Goal: Complete application form

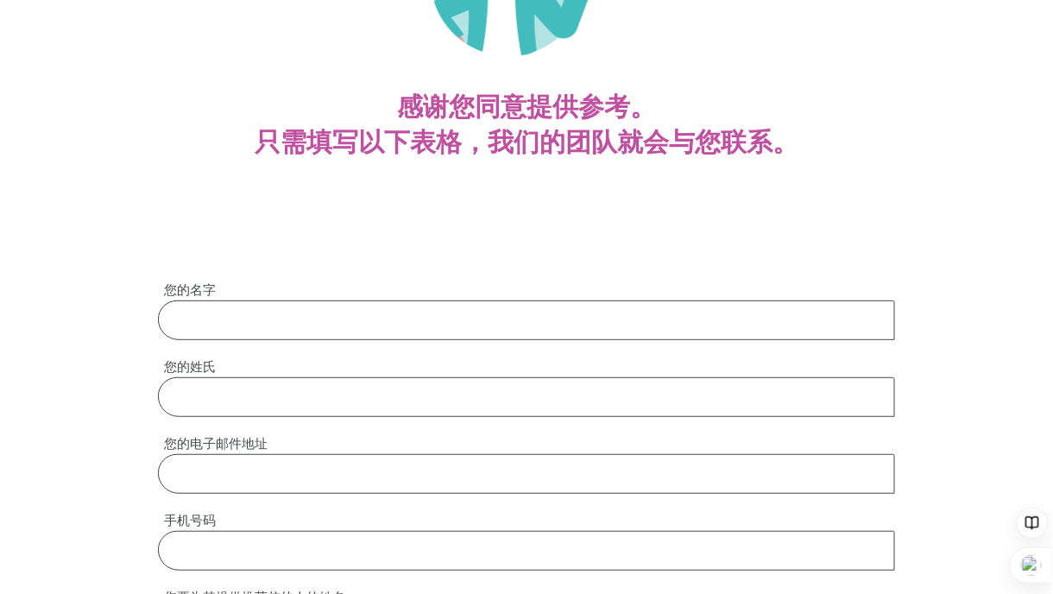
scroll to position [345, 0]
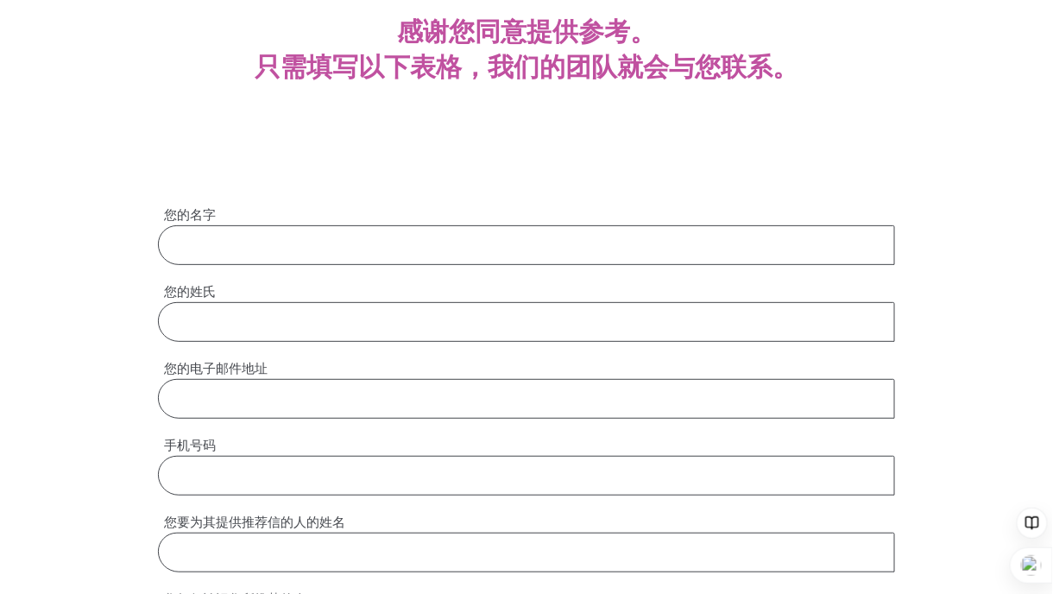
click at [501, 238] on input "您的名字" at bounding box center [526, 245] width 737 height 40
type input "[PERSON_NAME]"
type input "[EMAIL_ADDRESS][DOMAIN_NAME]"
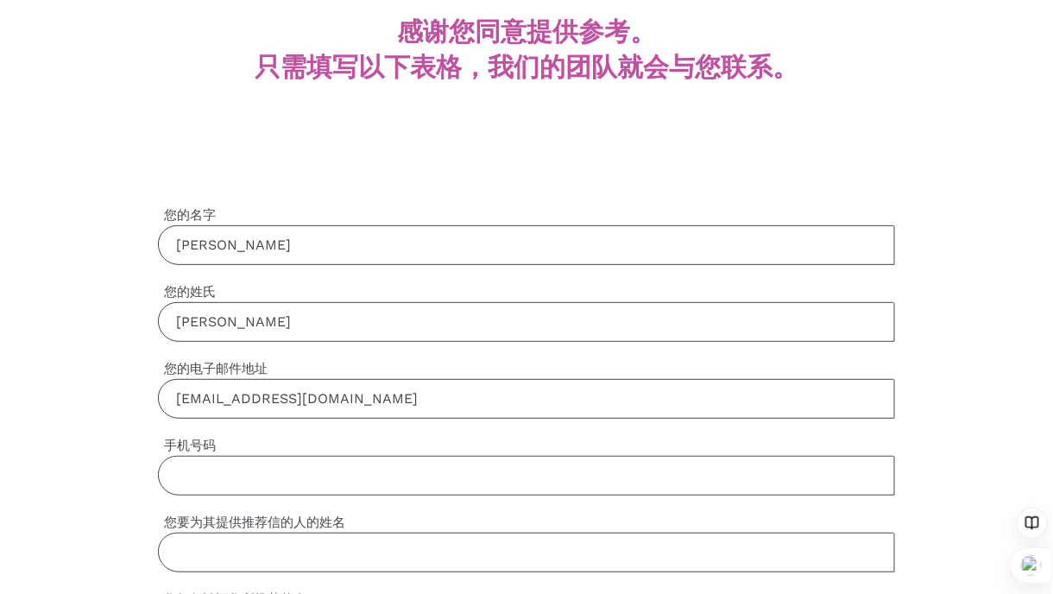
type input "0434484916"
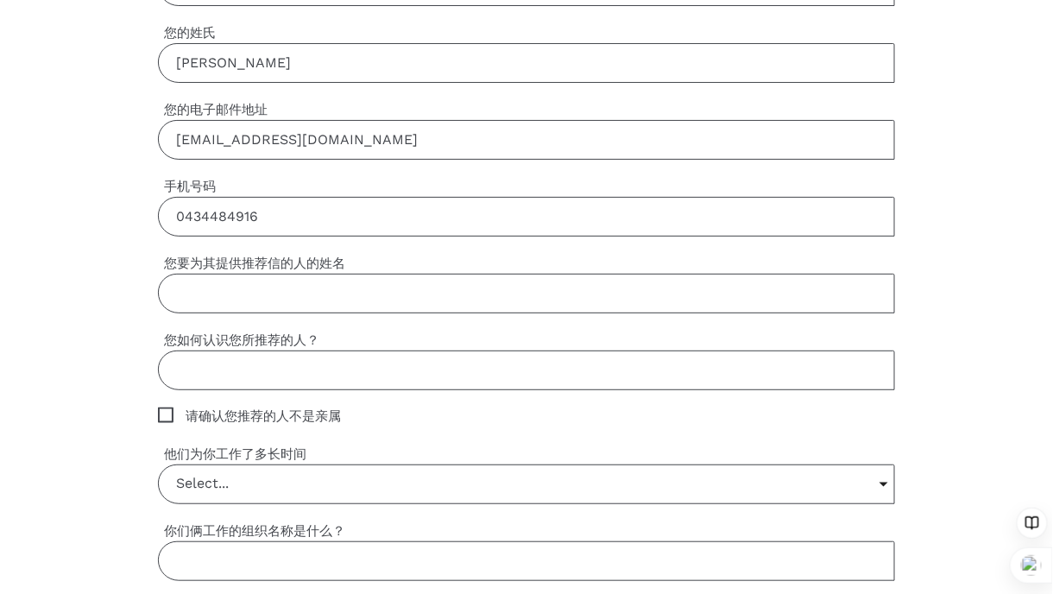
click at [360, 293] on input "您要为其提供推荐信的人的姓名" at bounding box center [526, 294] width 737 height 40
paste input "[PERSON_NAME]"
type input "[PERSON_NAME]"
click at [321, 376] on input "您如何认识您所推荐的人？" at bounding box center [526, 370] width 737 height 40
type input "we are working together"
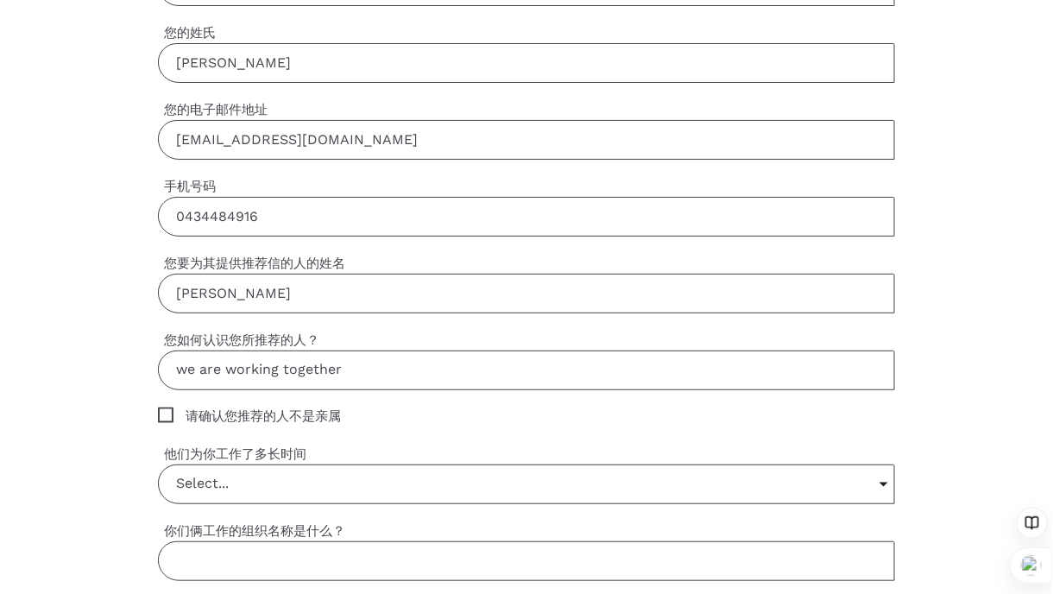
click at [181, 411] on span "请确认您推荐的人不是亲属" at bounding box center [266, 417] width 216 height 20
click at [169, 411] on input "请确认您推荐的人不是亲属" at bounding box center [163, 412] width 11 height 11
checkbox input "true"
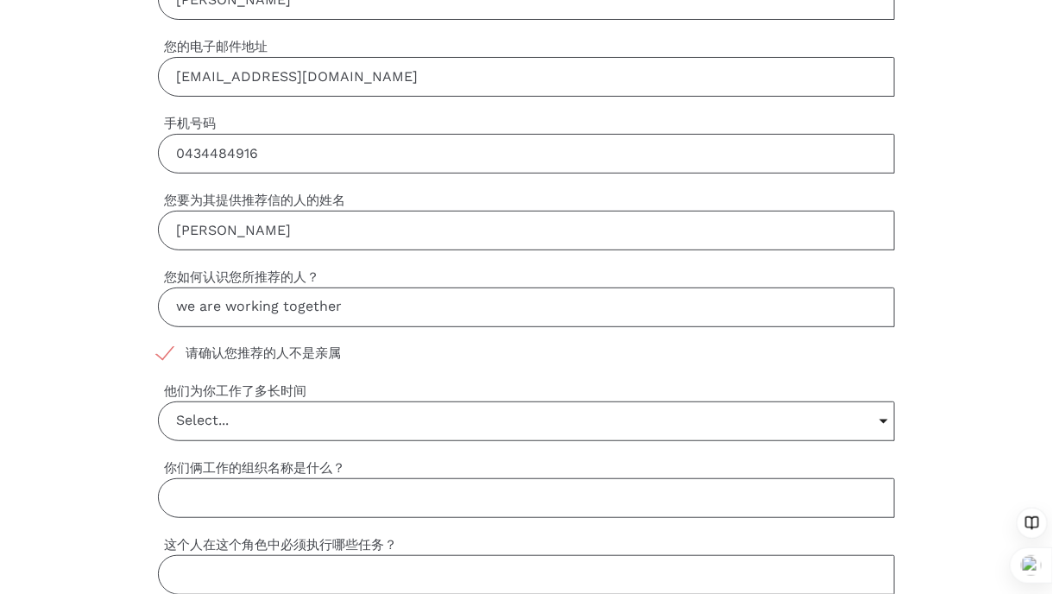
scroll to position [690, 0]
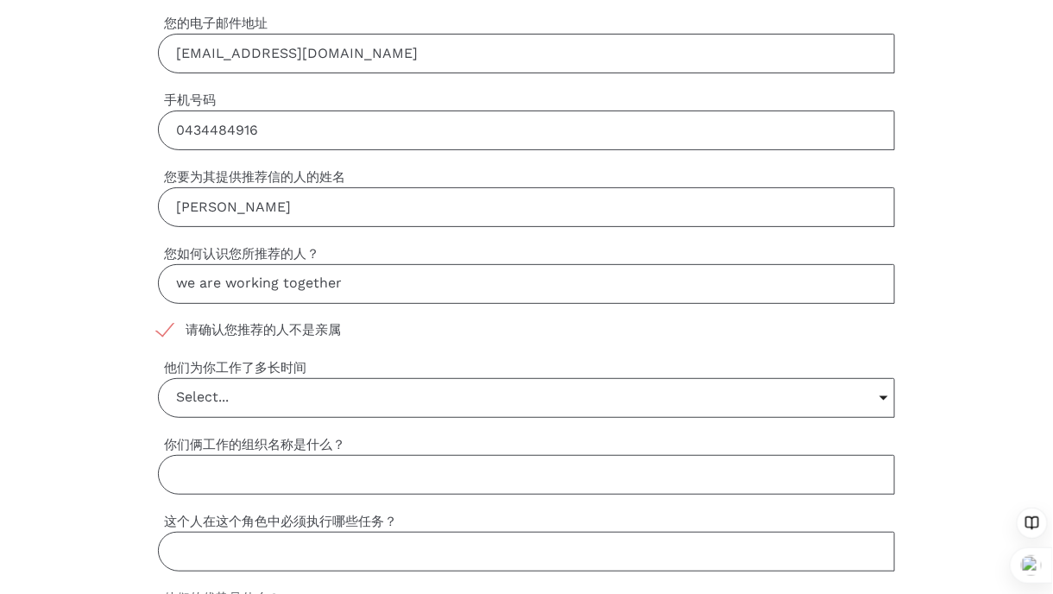
click at [321, 394] on input "Select..." at bounding box center [526, 398] width 735 height 38
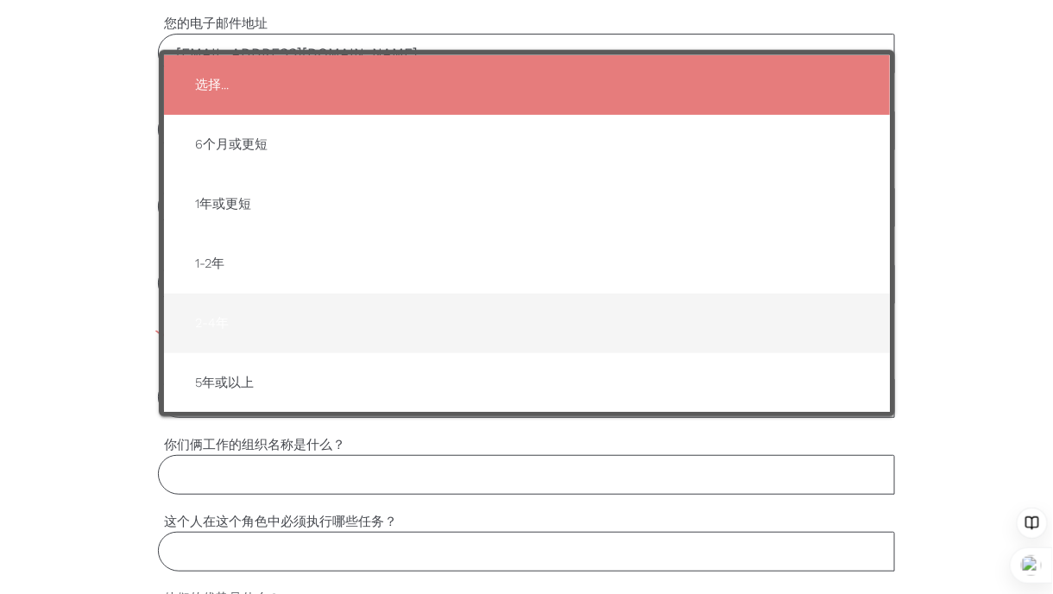
click at [346, 319] on span "2-4年" at bounding box center [526, 323] width 691 height 42
type input "2-4年"
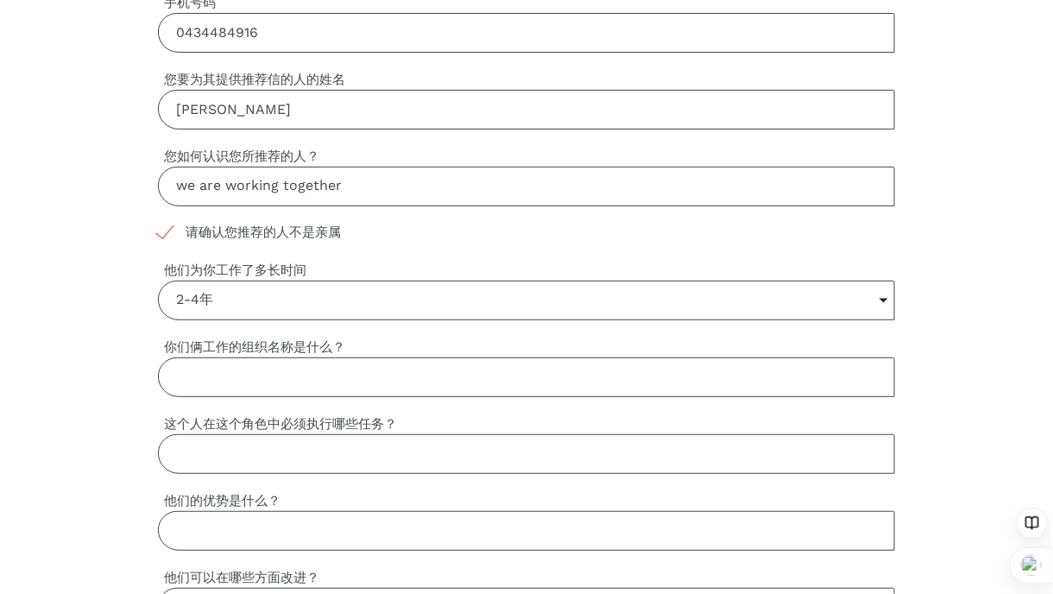
scroll to position [863, 0]
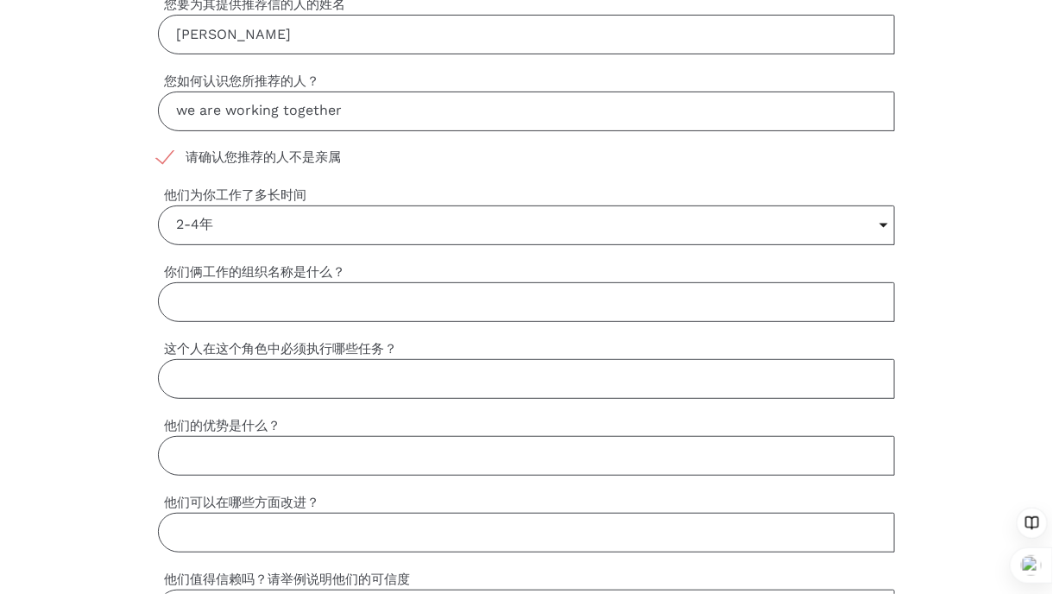
click at [352, 311] on input "你们俩工作的组织名称是什么？" at bounding box center [526, 302] width 737 height 40
type input "Core Care Support Services"
click at [359, 376] on input "这个人在这个角色中必须执行哪些任务？" at bounding box center [526, 379] width 737 height 40
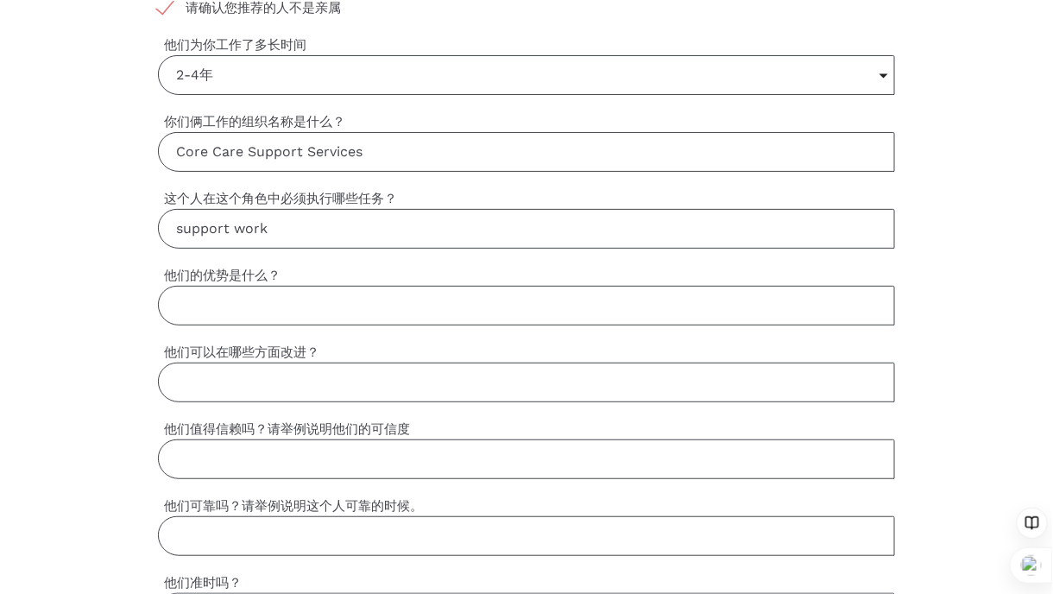
scroll to position [1036, 0]
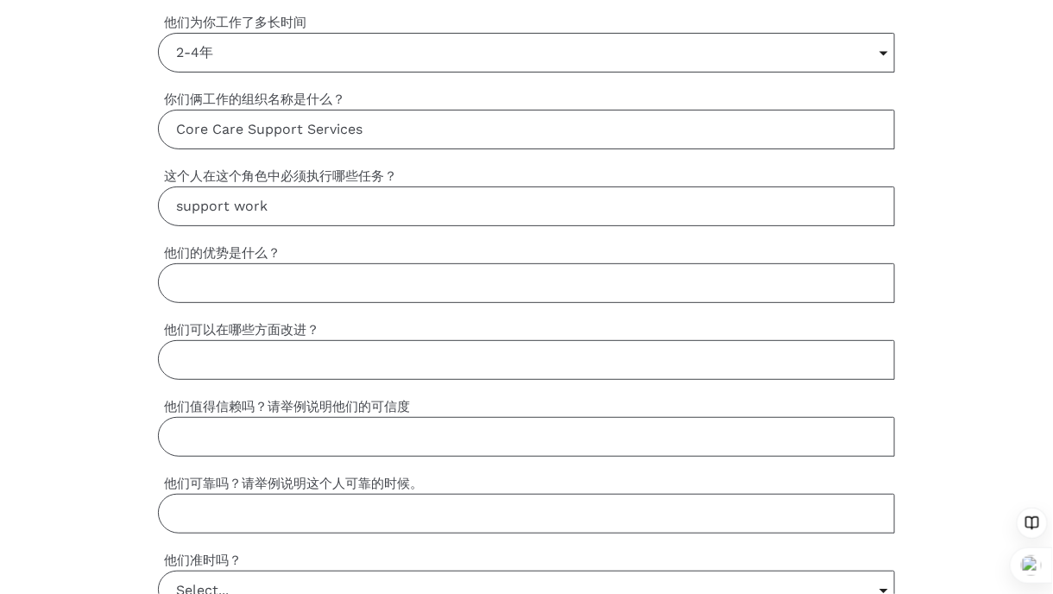
type input "support work"
click at [280, 274] on input "他们的优势是什么？" at bounding box center [526, 283] width 737 height 40
paste input "Passionate and conscientious"
type input "Passionate and conscientious"
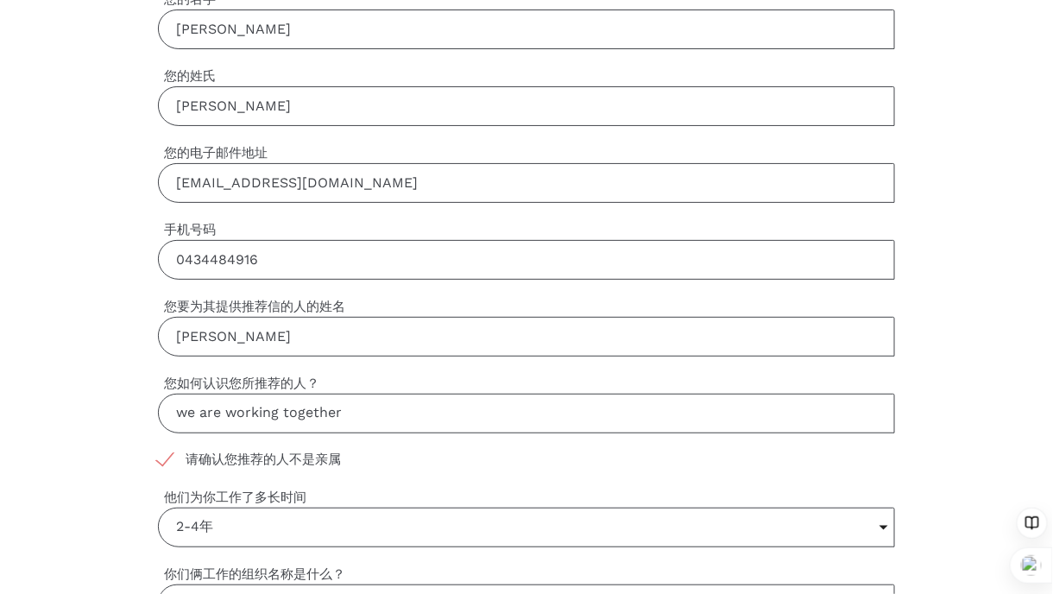
scroll to position [518, 0]
